Goal: Find specific page/section: Find specific page/section

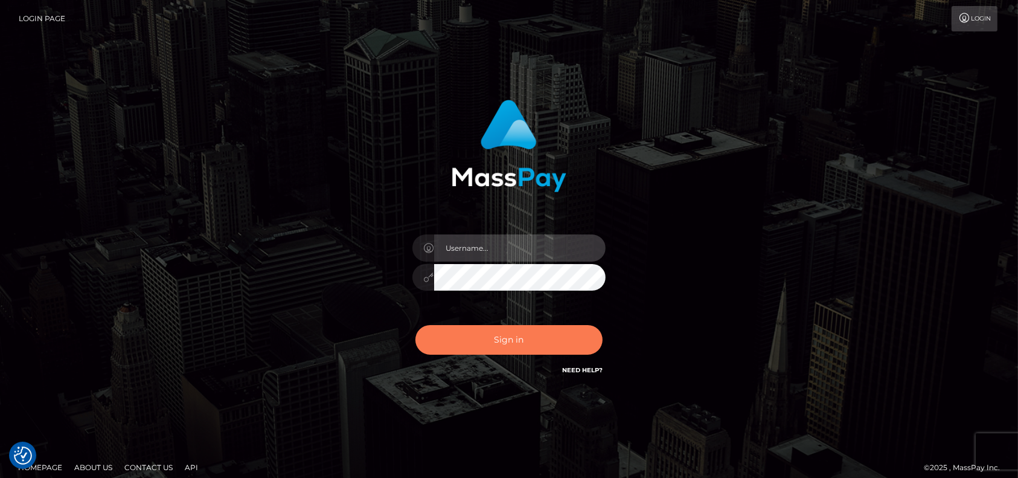
type input "petros.[PERSON_NAME]"
click at [505, 344] on button "Sign in" at bounding box center [508, 340] width 187 height 30
type input "petros.[PERSON_NAME]"
click at [546, 336] on button "Sign in" at bounding box center [508, 340] width 187 height 30
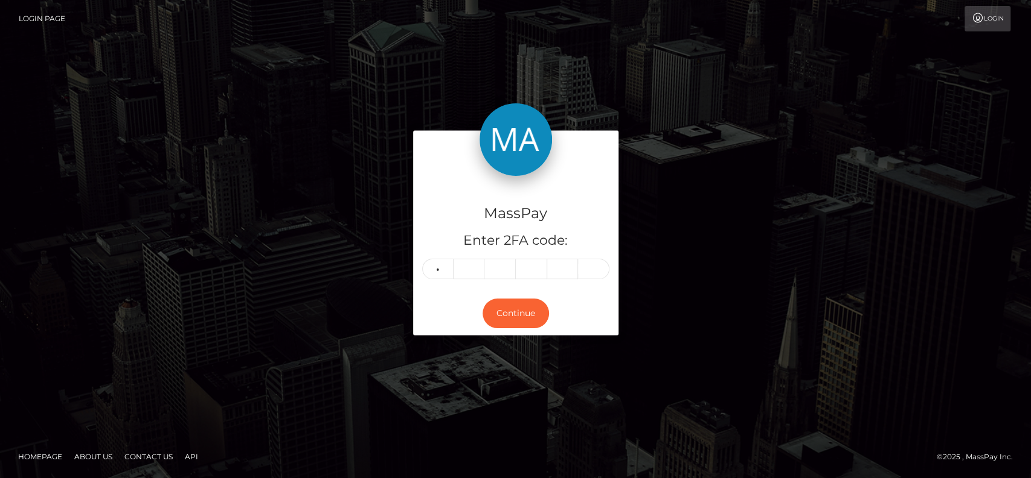
type input "3"
type input "2"
type input "7"
type input "5"
type input "6"
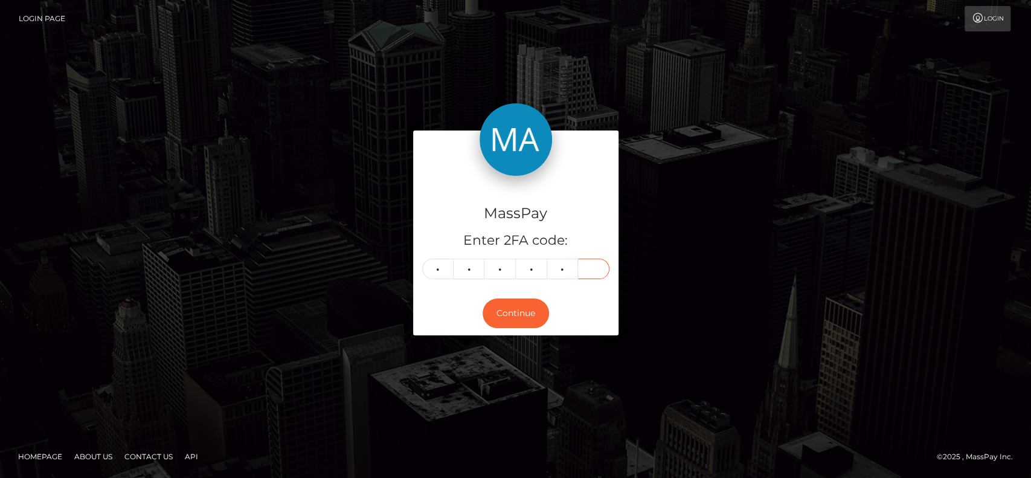
type input "1"
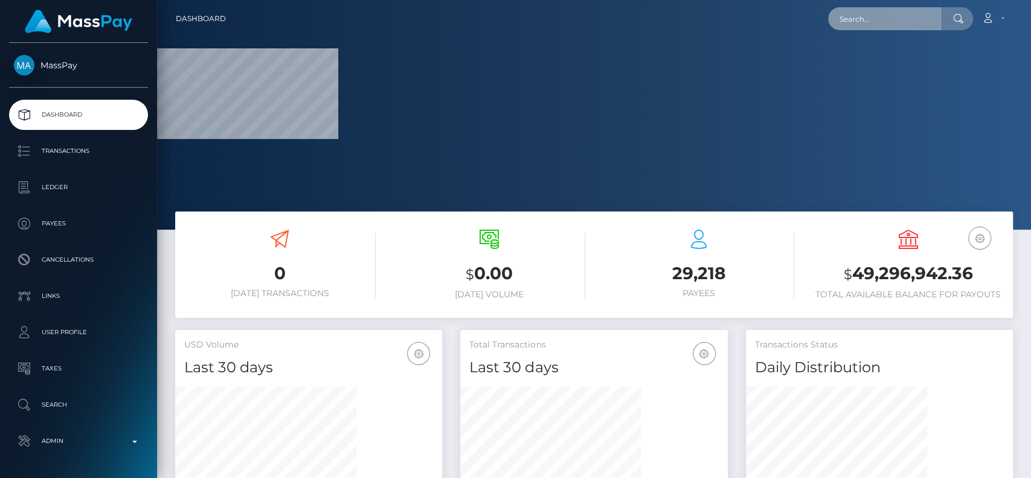
click at [883, 25] on input "text" at bounding box center [885, 18] width 114 height 23
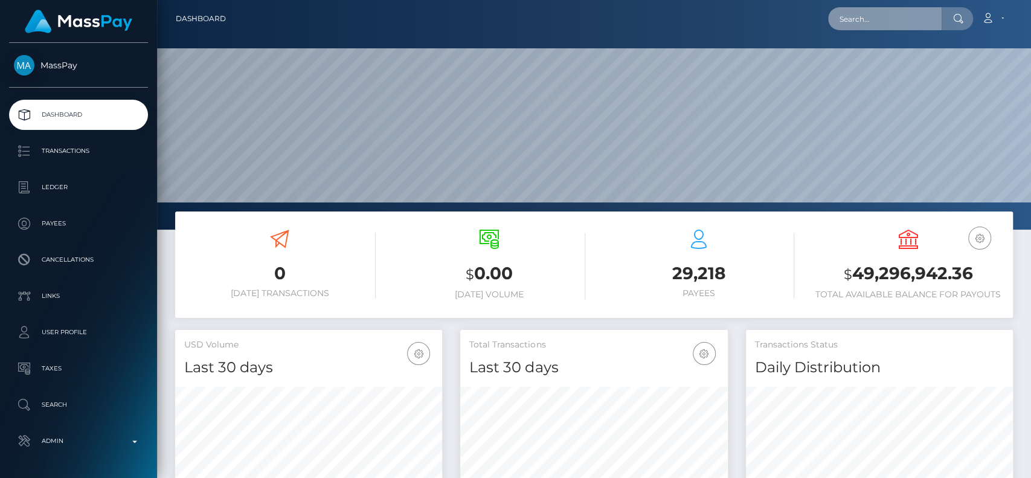
scroll to position [213, 267]
paste input "thesinfuldeity@gmail.com"
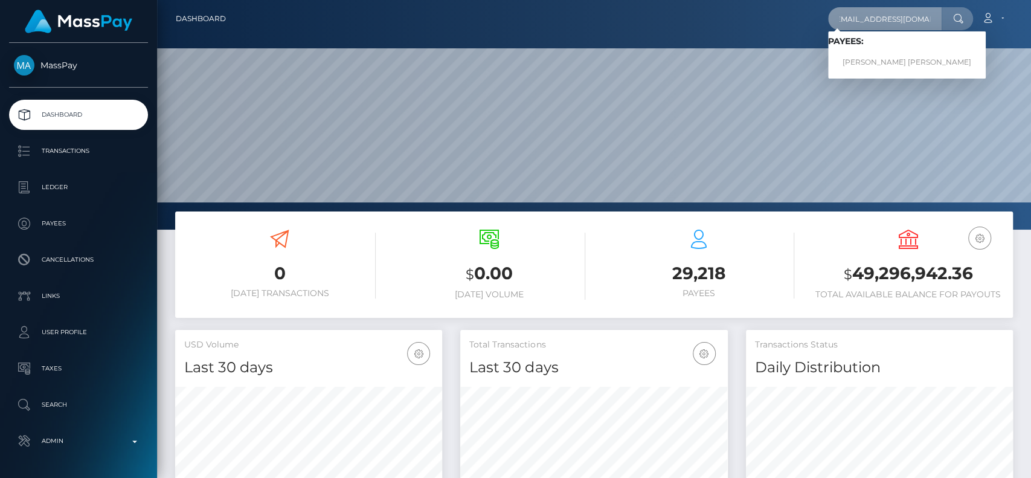
type input "thesinfuldeity@gmail.com"
click at [869, 57] on link "REECE SINCLAIR DAVIES" at bounding box center [907, 62] width 158 height 22
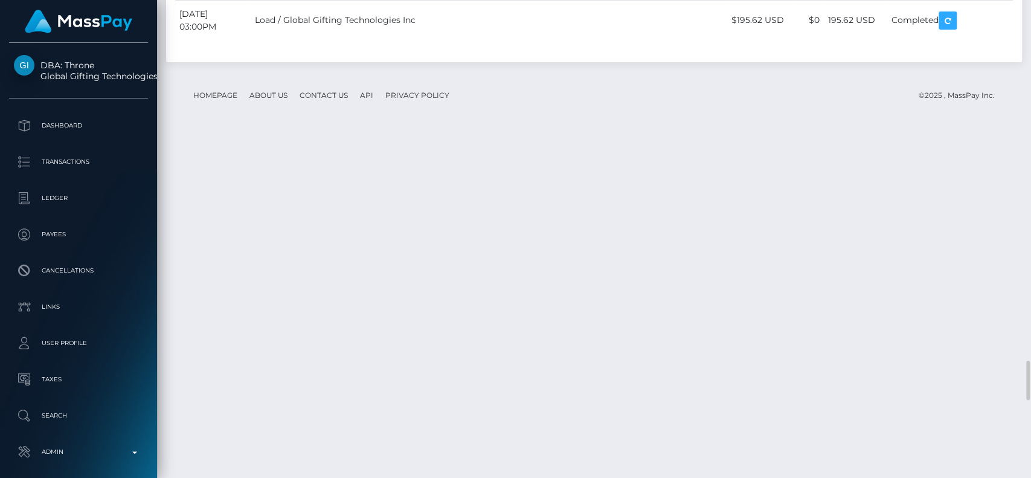
scroll to position [4267, 0]
